Goal: Transaction & Acquisition: Purchase product/service

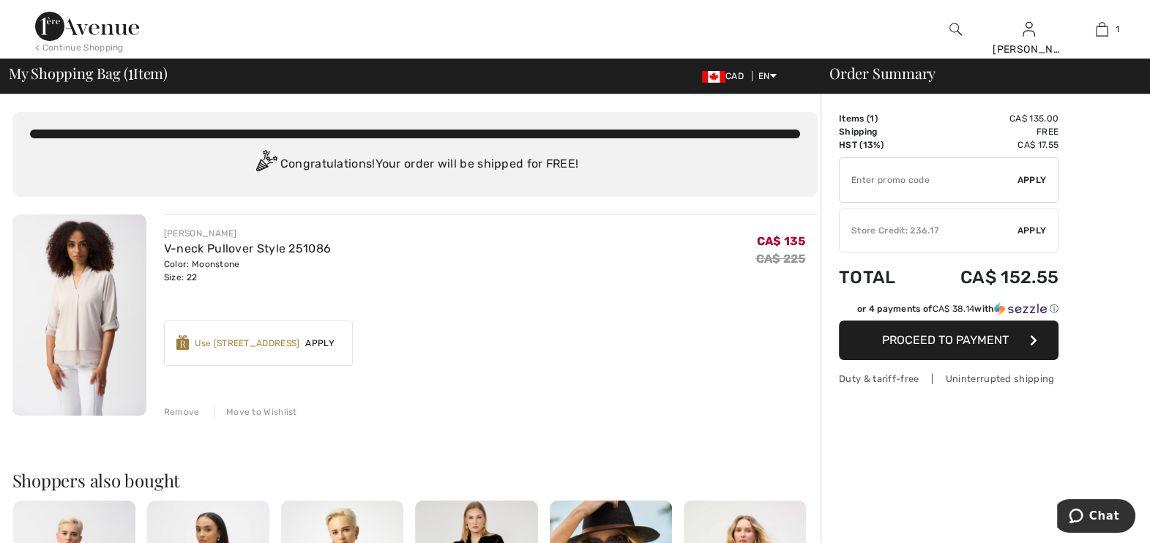
scroll to position [274, 0]
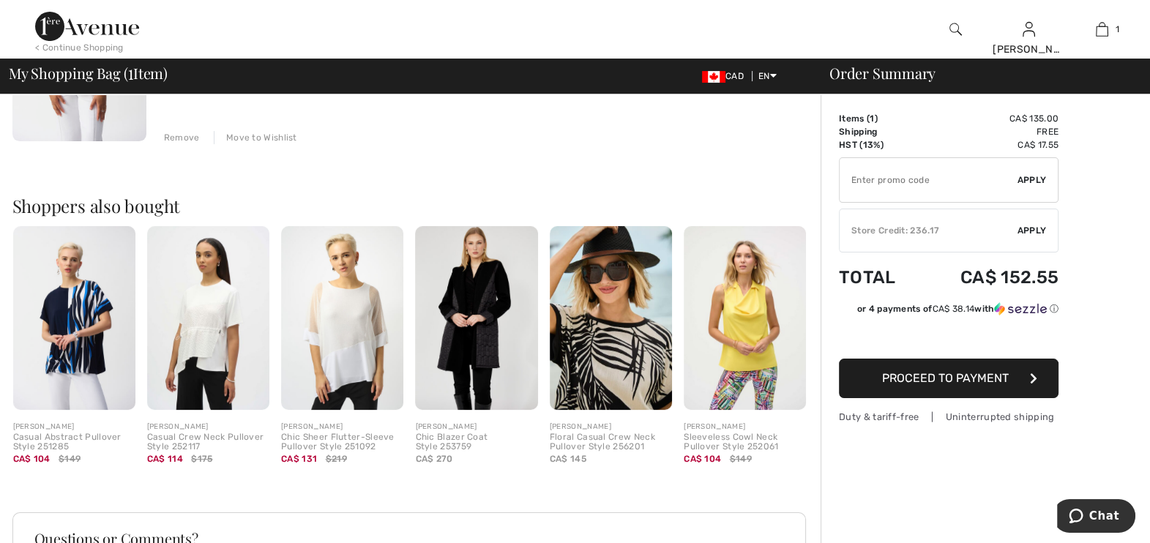
click at [875, 176] on input "TEXT" at bounding box center [929, 180] width 178 height 44
click at [1034, 176] on span "Apply" at bounding box center [1031, 179] width 29 height 13
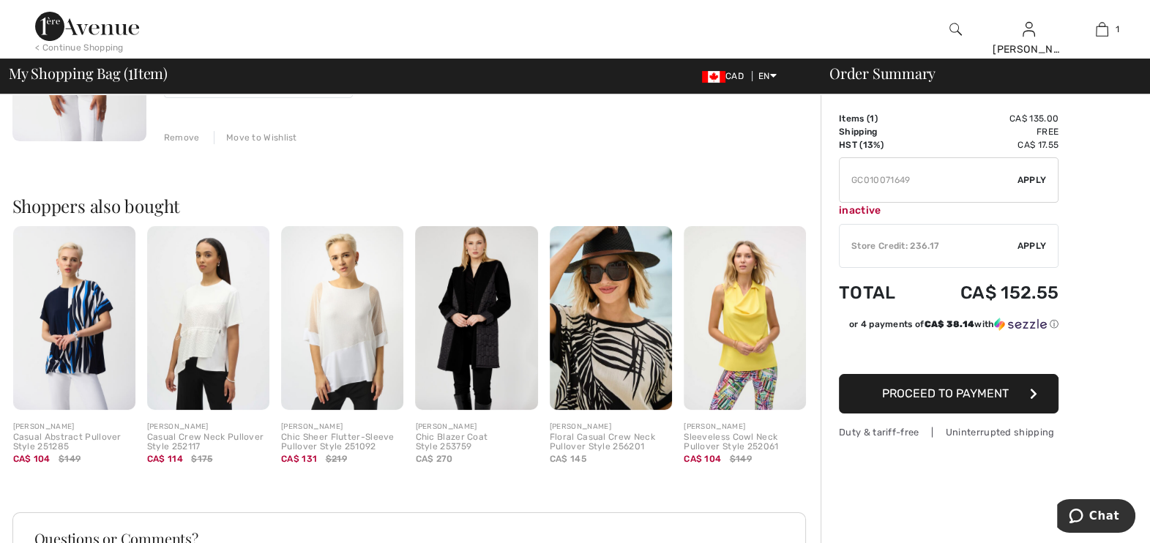
click at [1034, 176] on span "Apply" at bounding box center [1031, 179] width 29 height 13
click at [868, 176] on input "TEXT" at bounding box center [929, 180] width 178 height 44
click at [1037, 178] on span "Apply" at bounding box center [1031, 179] width 29 height 13
click at [867, 178] on input "TEXT" at bounding box center [929, 180] width 178 height 44
click at [1028, 175] on span "Apply" at bounding box center [1031, 179] width 29 height 13
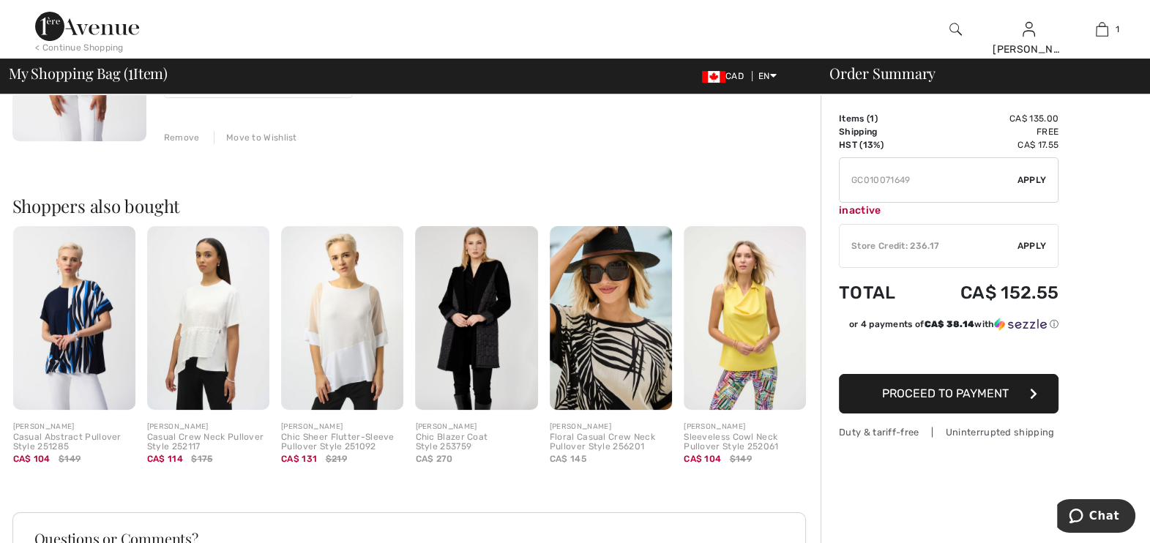
click at [882, 179] on input "TEXT" at bounding box center [929, 180] width 178 height 44
click at [880, 178] on input "TEXT" at bounding box center [929, 180] width 178 height 44
click at [1028, 176] on span "Apply" at bounding box center [1031, 179] width 29 height 13
type input "GC010071649"
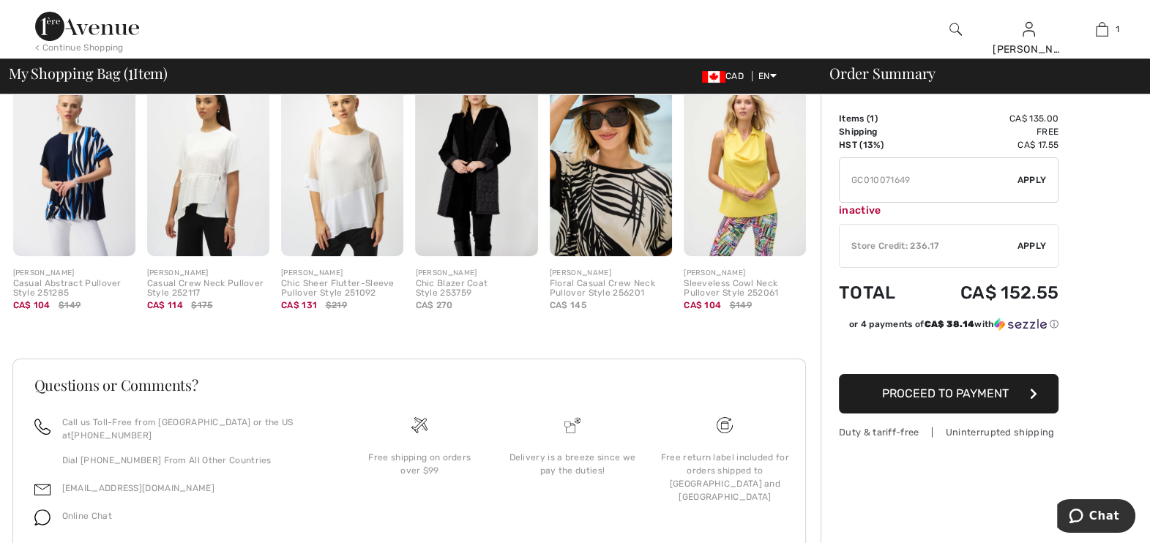
scroll to position [472, 0]
